Goal: Task Accomplishment & Management: Manage account settings

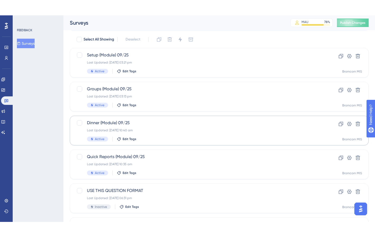
scroll to position [13, 0]
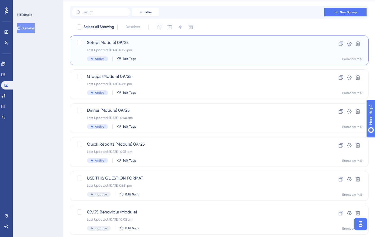
click at [113, 44] on span "Setup (Module) 09/25" at bounding box center [198, 42] width 222 height 6
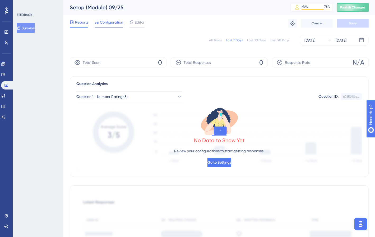
click at [112, 23] on span "Configuration" at bounding box center [111, 22] width 23 height 6
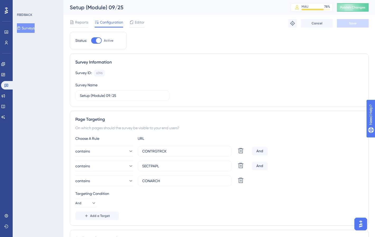
click at [98, 42] on div at bounding box center [98, 40] width 5 height 5
click at [91, 41] on input "Active" at bounding box center [91, 40] width 0 height 0
checkbox input "false"
click at [82, 24] on span "Reports" at bounding box center [81, 22] width 13 height 6
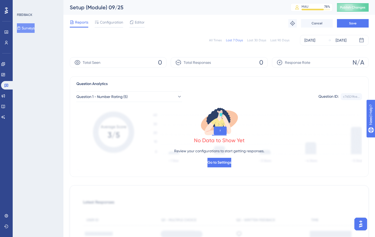
click at [35, 28] on button "Surveys" at bounding box center [26, 28] width 18 height 10
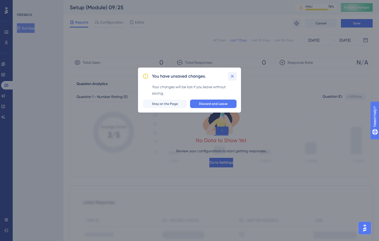
click at [235, 78] on button at bounding box center [232, 76] width 8 height 8
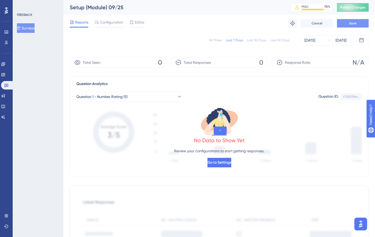
click at [344, 24] on button "Save" at bounding box center [353, 23] width 32 height 8
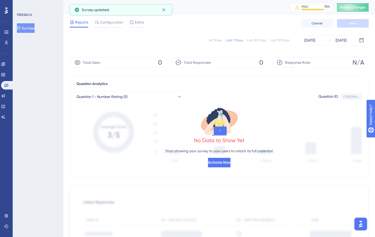
click at [33, 26] on button "Surveys" at bounding box center [26, 28] width 18 height 10
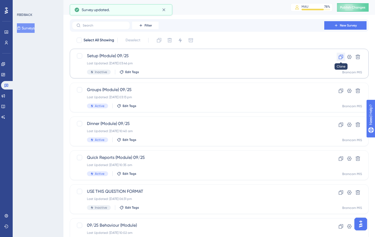
click at [339, 57] on icon at bounding box center [340, 56] width 5 height 5
click at [356, 88] on icon at bounding box center [357, 90] width 5 height 5
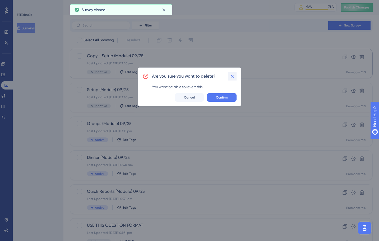
click at [232, 78] on icon at bounding box center [232, 75] width 5 height 5
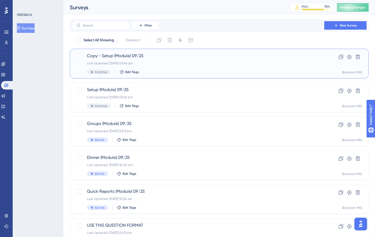
click at [176, 70] on div "Inactive Edit Tags" at bounding box center [198, 72] width 222 height 5
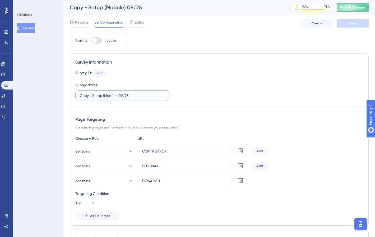
drag, startPoint x: 103, startPoint y: 97, endPoint x: 54, endPoint y: 93, distance: 49.6
type input "Student Portal (Module) 09/25"
click at [242, 180] on icon at bounding box center [241, 180] width 6 height 6
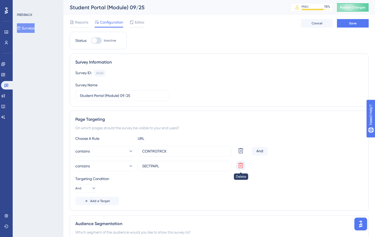
click at [241, 166] on icon at bounding box center [240, 165] width 5 height 5
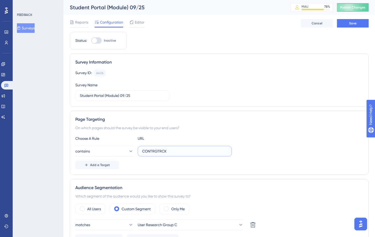
click at [171, 152] on input "CONTRGTRCK" at bounding box center [184, 151] width 85 height 6
paste input "VLE"
type input "VLE"
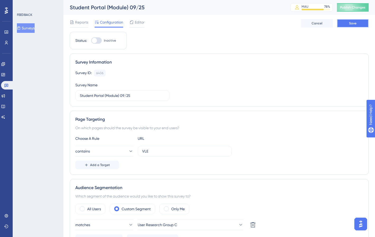
click at [348, 24] on button "Save" at bounding box center [353, 23] width 32 height 8
click at [173, 66] on div "Survey Information Survey ID: 6406 Copy Survey Name Student Portal (Module) 09/…" at bounding box center [219, 79] width 299 height 53
click at [144, 25] on span "Editor" at bounding box center [140, 22] width 10 height 6
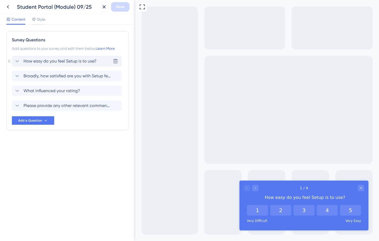
click at [16, 63] on icon at bounding box center [17, 61] width 6 height 6
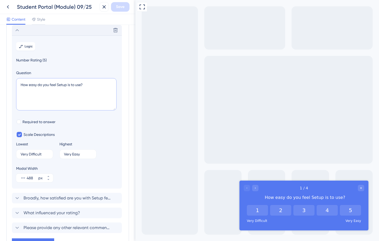
click at [61, 82] on textarea "How easy do you feel Setup is to use?" at bounding box center [66, 94] width 100 height 32
type textarea "How easy do you feel Student Portal is to use?"
click at [119, 4] on span "Save" at bounding box center [120, 7] width 8 height 6
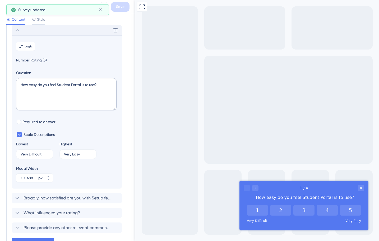
click at [17, 29] on icon at bounding box center [17, 30] width 6 height 6
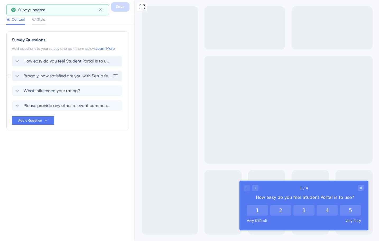
click at [34, 74] on span "Broadly, how satisfied are you with Setup features?" at bounding box center [67, 76] width 87 height 6
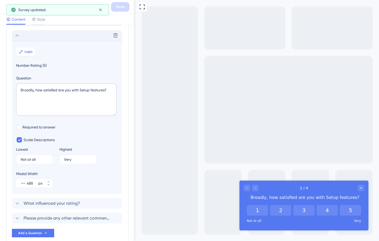
scroll to position [46, 0]
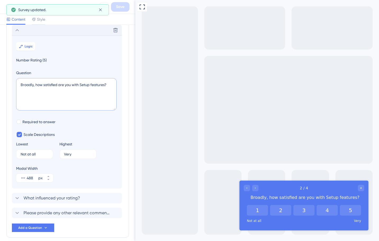
click at [85, 86] on textarea "Broadly, how satisfied are you with Setup features?" at bounding box center [66, 94] width 100 height 32
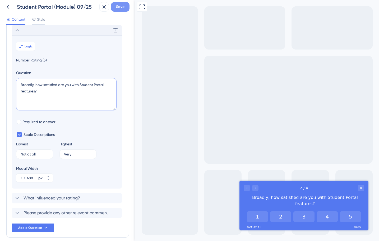
type textarea "Broadly, how satisfied are you with Student Portal features?"
click at [121, 10] on button "Save" at bounding box center [120, 7] width 19 height 10
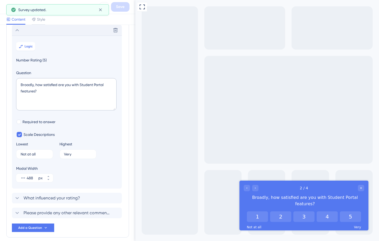
click at [15, 28] on icon at bounding box center [17, 30] width 6 height 6
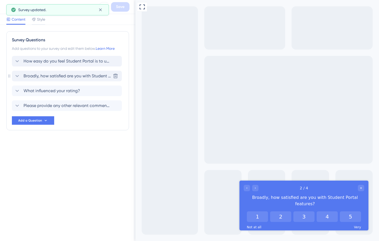
click at [47, 73] on span "Broadly, how satisfied are you with Student Portal features?" at bounding box center [67, 76] width 87 height 6
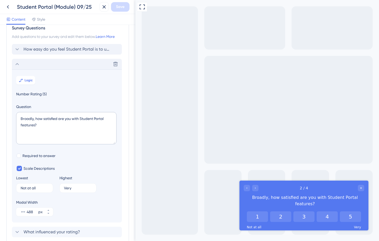
scroll to position [10, 0]
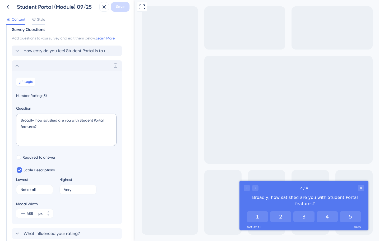
click at [22, 66] on div "Delete" at bounding box center [67, 65] width 110 height 11
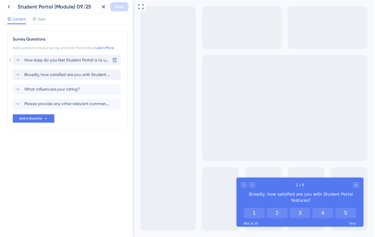
scroll to position [0, 0]
click at [10, 7] on icon at bounding box center [8, 7] width 6 height 6
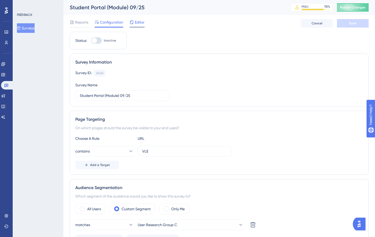
click at [136, 22] on span "Editor" at bounding box center [140, 22] width 10 height 6
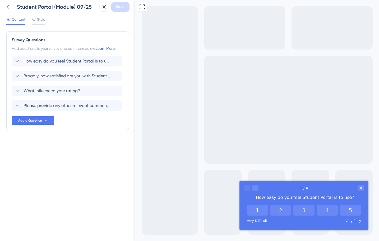
click at [5, 8] on icon at bounding box center [8, 7] width 6 height 6
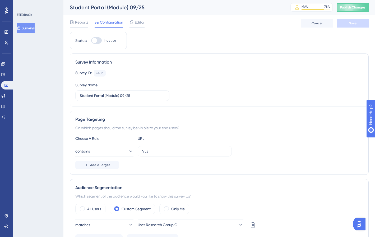
click at [97, 39] on div at bounding box center [96, 40] width 11 height 6
click at [91, 40] on input "Inactive" at bounding box center [91, 40] width 0 height 0
checkbox input "true"
click at [343, 21] on button "Save" at bounding box center [353, 23] width 32 height 8
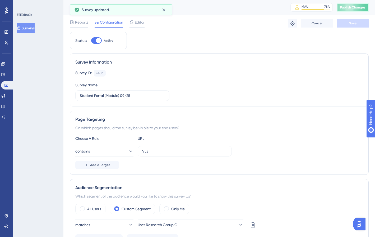
click at [356, 7] on span "Publish Changes" at bounding box center [352, 7] width 25 height 4
click at [31, 29] on button "Surveys" at bounding box center [26, 28] width 18 height 10
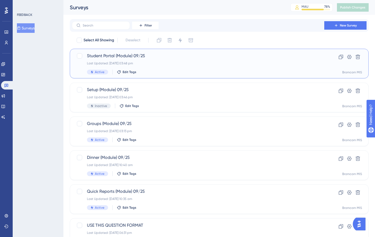
click at [127, 54] on span "Student Portal (Module) 09/25" at bounding box center [198, 56] width 222 height 6
